Goal: Check status: Check status

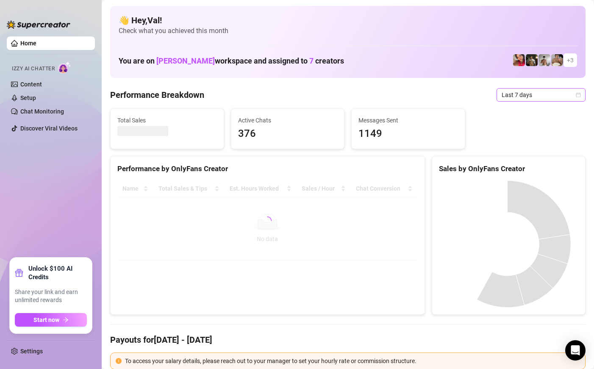
click at [576, 93] on icon "calendar" at bounding box center [578, 94] width 5 height 5
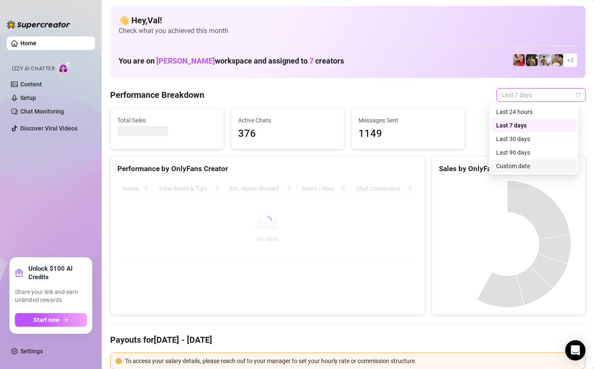
click at [516, 164] on div "Custom date" at bounding box center [533, 165] width 75 height 9
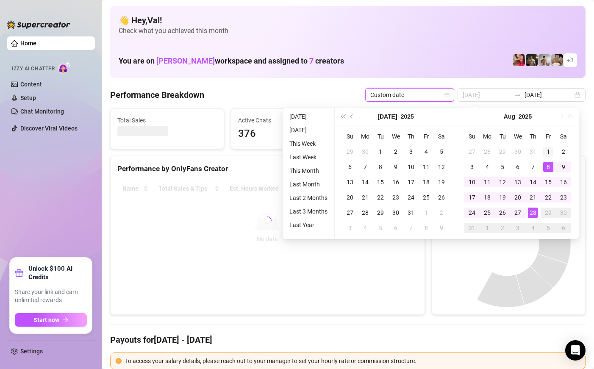
type input "2025-08-01"
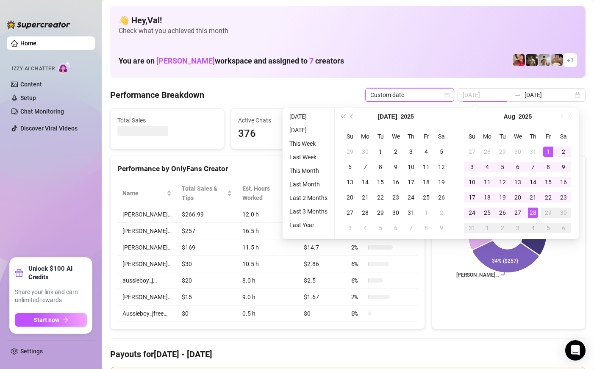
click at [551, 149] on div "1" at bounding box center [548, 152] width 10 height 10
type input "2025-08-28"
click at [532, 211] on div "28" at bounding box center [533, 213] width 10 height 10
type input "2025-08-01"
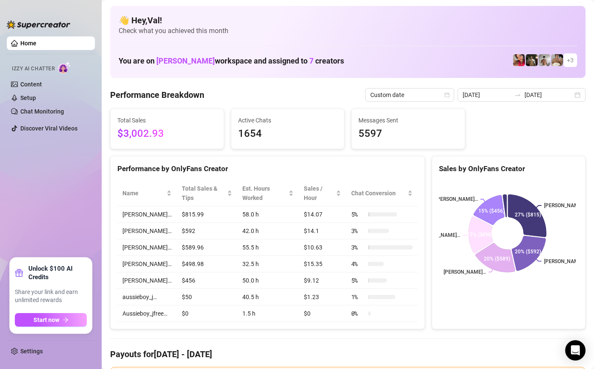
click at [494, 354] on h4 "Payouts for Aug 1 - Aug 28" at bounding box center [347, 354] width 475 height 12
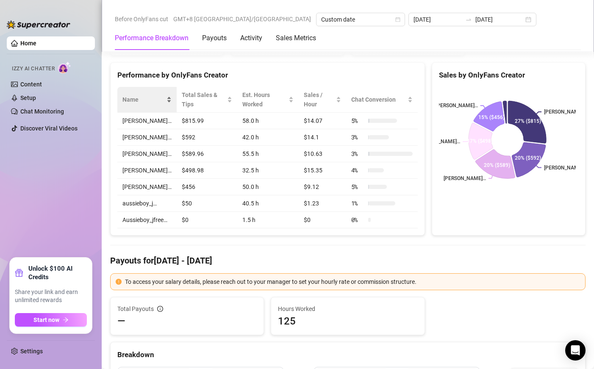
scroll to position [85, 0]
